Goal: Task Accomplishment & Management: Manage account settings

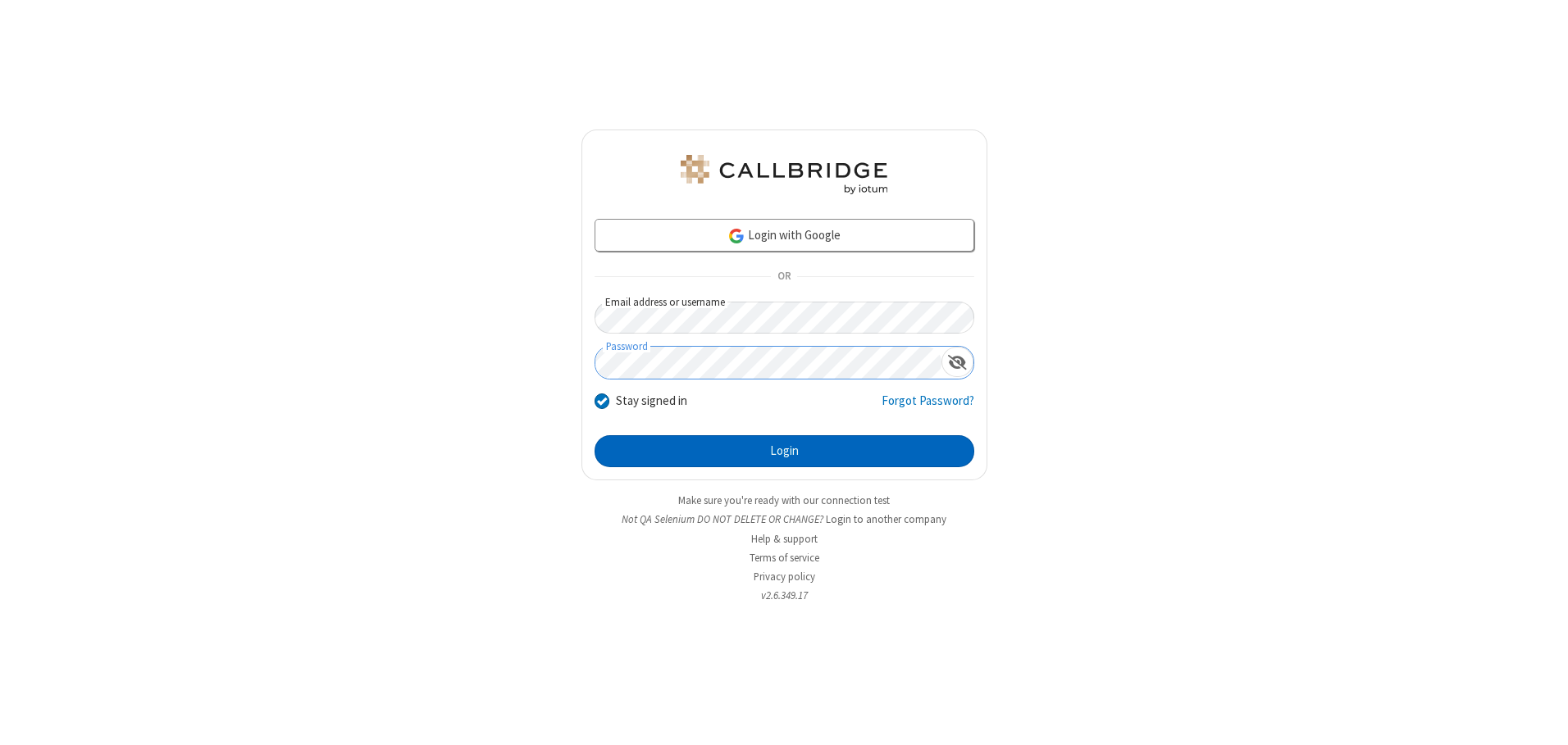
click at [784, 451] on button "Login" at bounding box center [784, 452] width 380 height 33
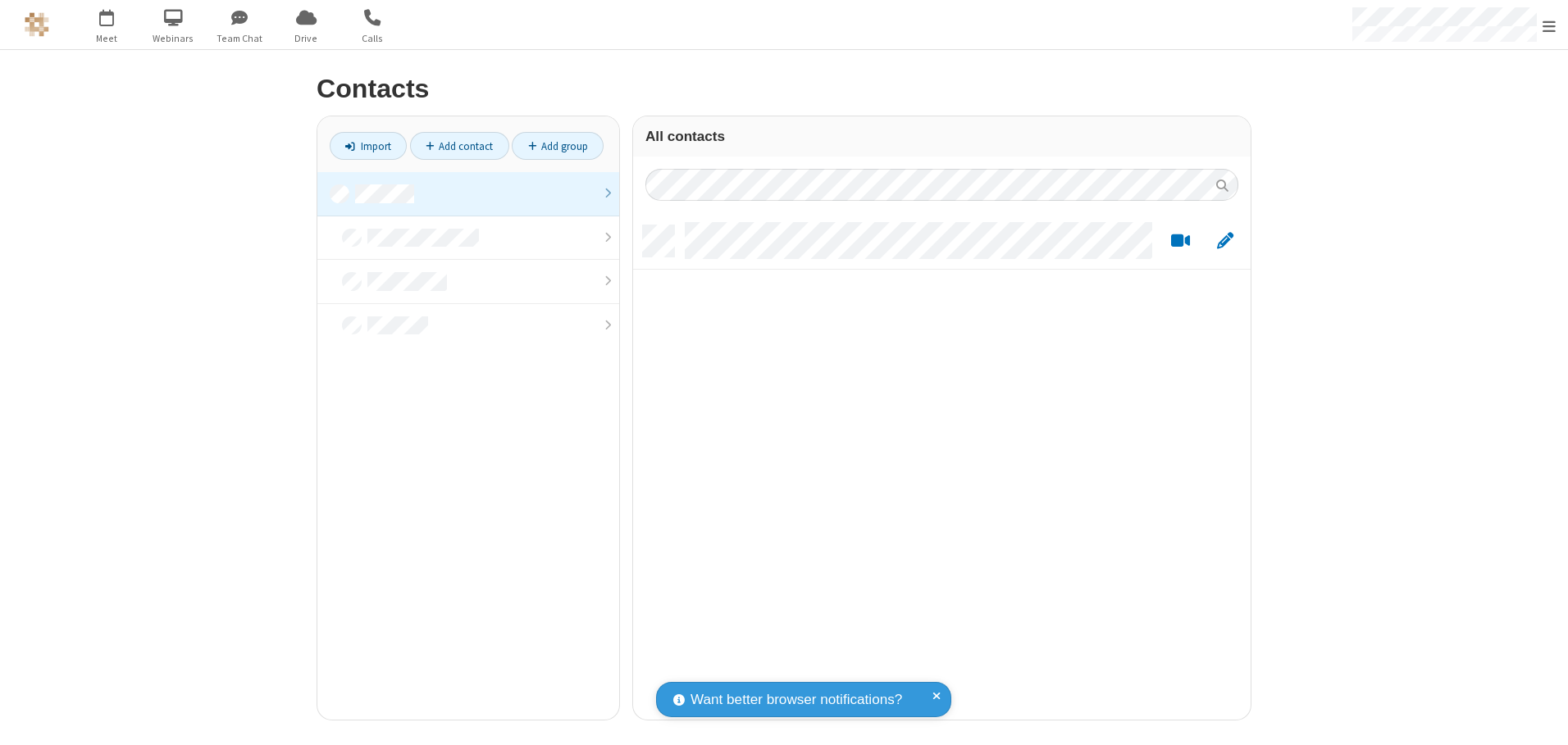
scroll to position [495, 605]
click at [469, 193] on link at bounding box center [469, 194] width 302 height 44
click at [459, 146] on link "Add contact" at bounding box center [459, 146] width 99 height 28
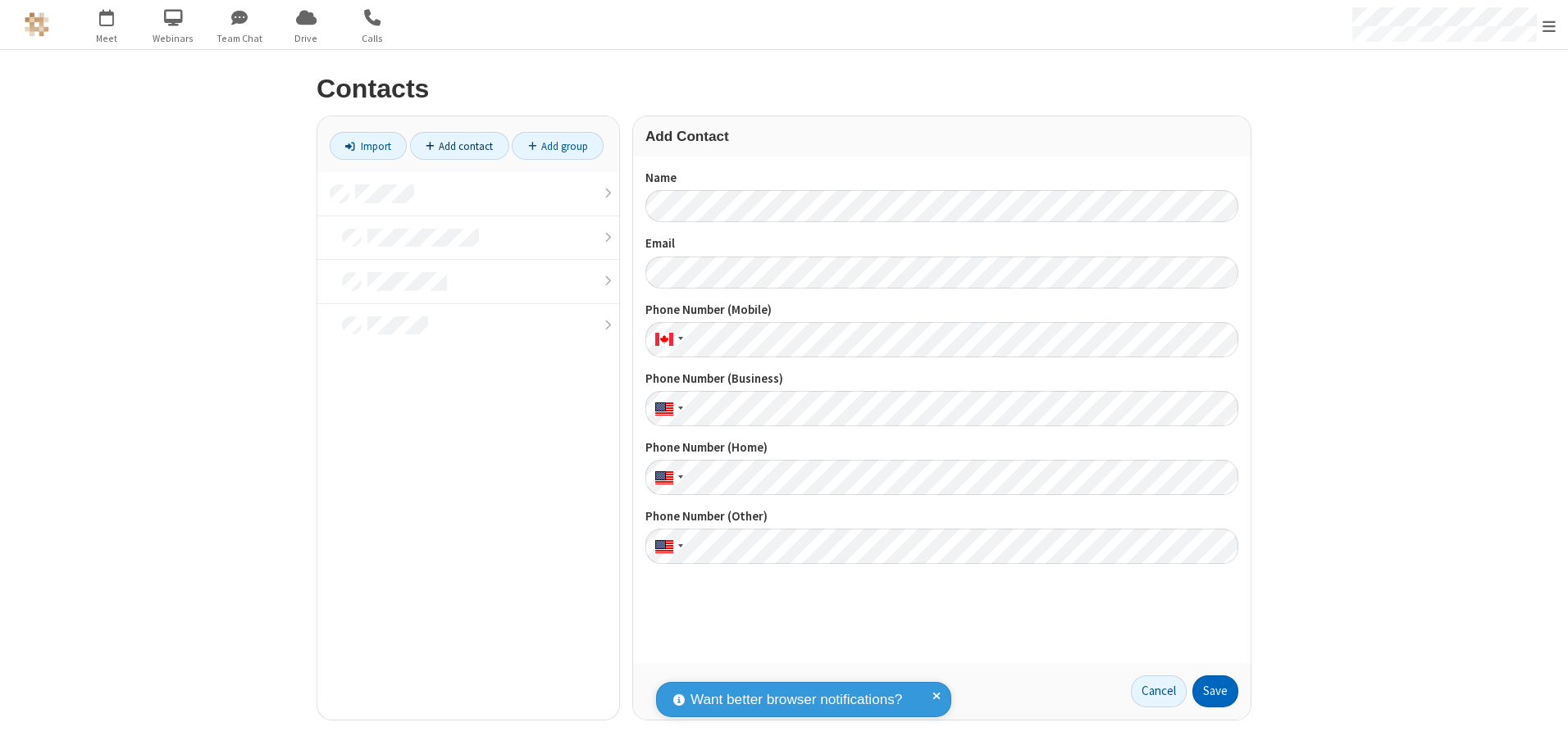
click at [1216, 692] on button "Save" at bounding box center [1215, 692] width 46 height 33
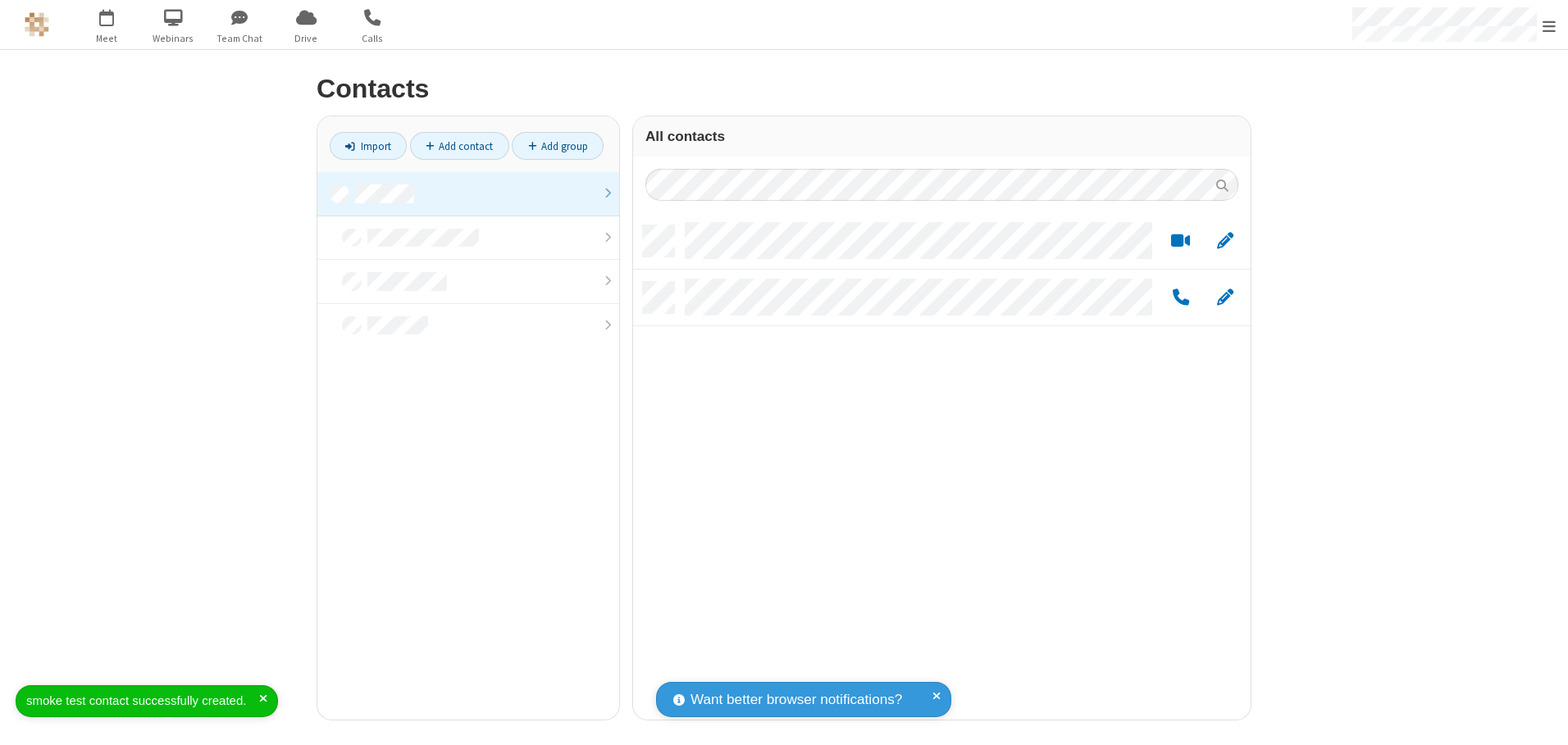
scroll to position [495, 605]
click at [459, 146] on link "Add contact" at bounding box center [459, 146] width 99 height 28
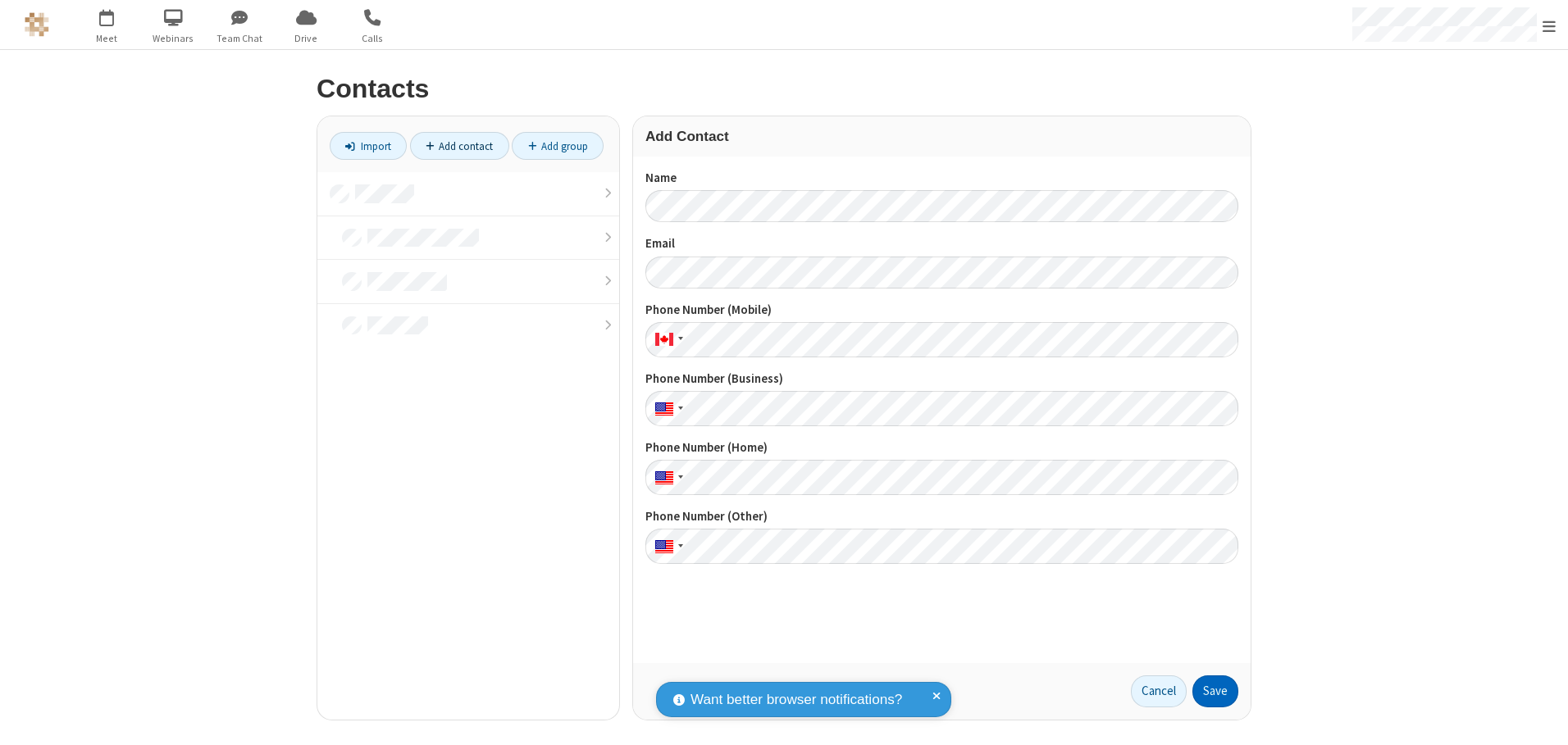
click at [1216, 692] on button "Save" at bounding box center [1215, 692] width 46 height 33
